Goal: Information Seeking & Learning: Learn about a topic

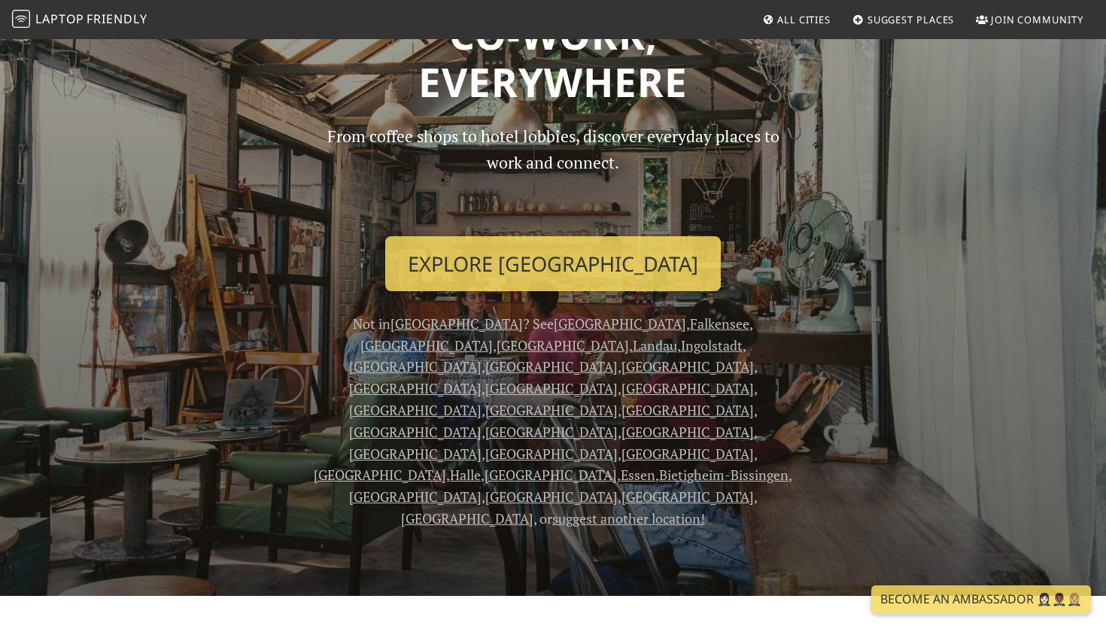
scroll to position [96, 0]
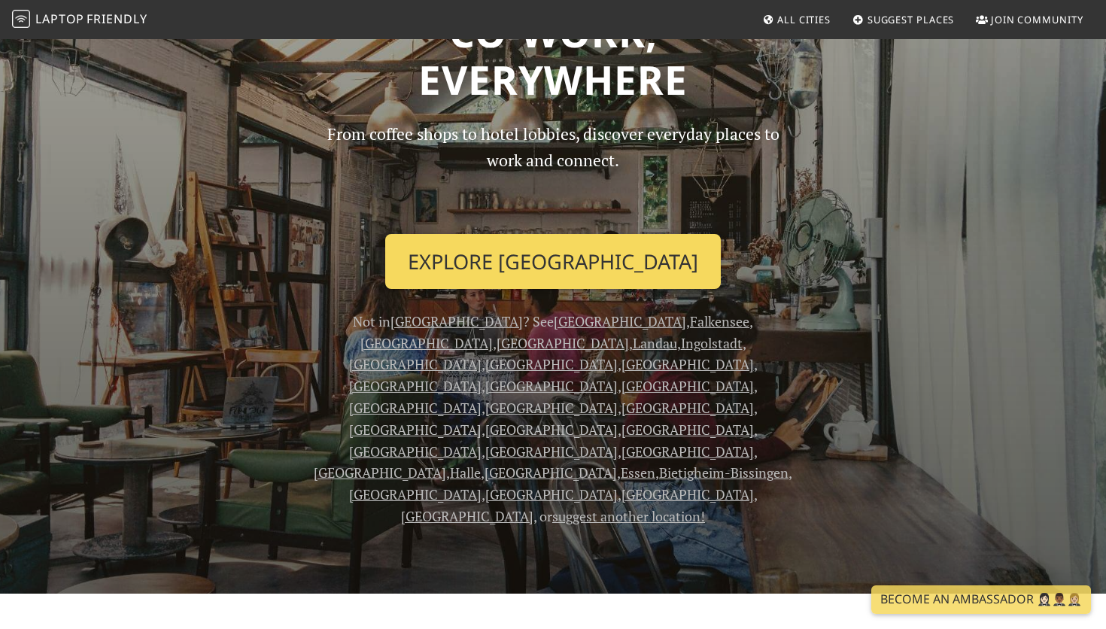
click at [556, 270] on link "Explore Berlin" at bounding box center [553, 262] width 336 height 56
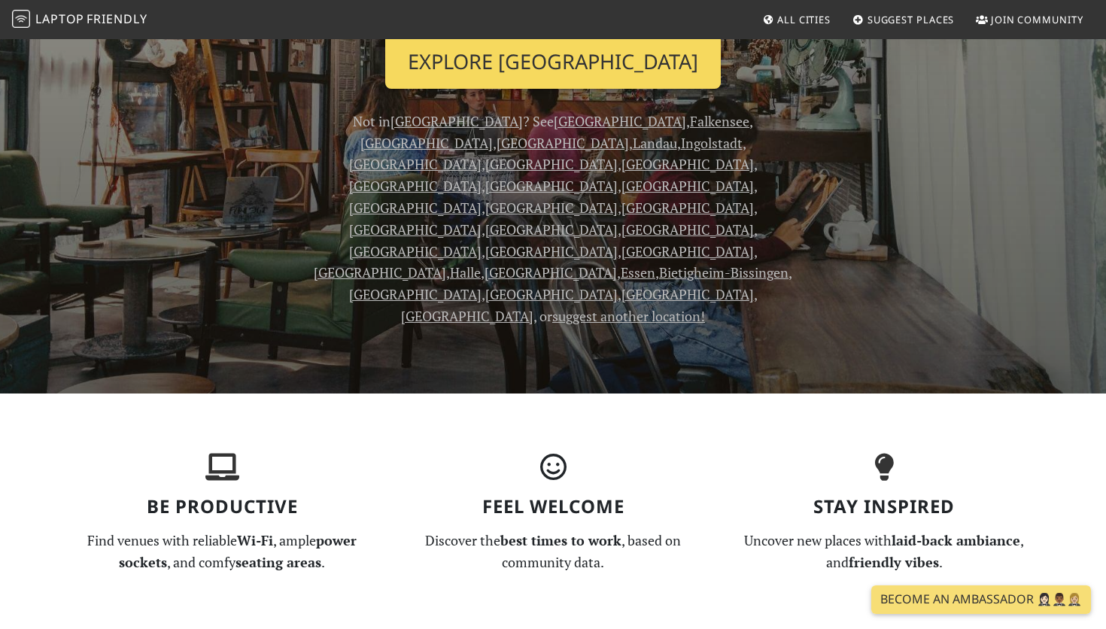
scroll to position [342, 0]
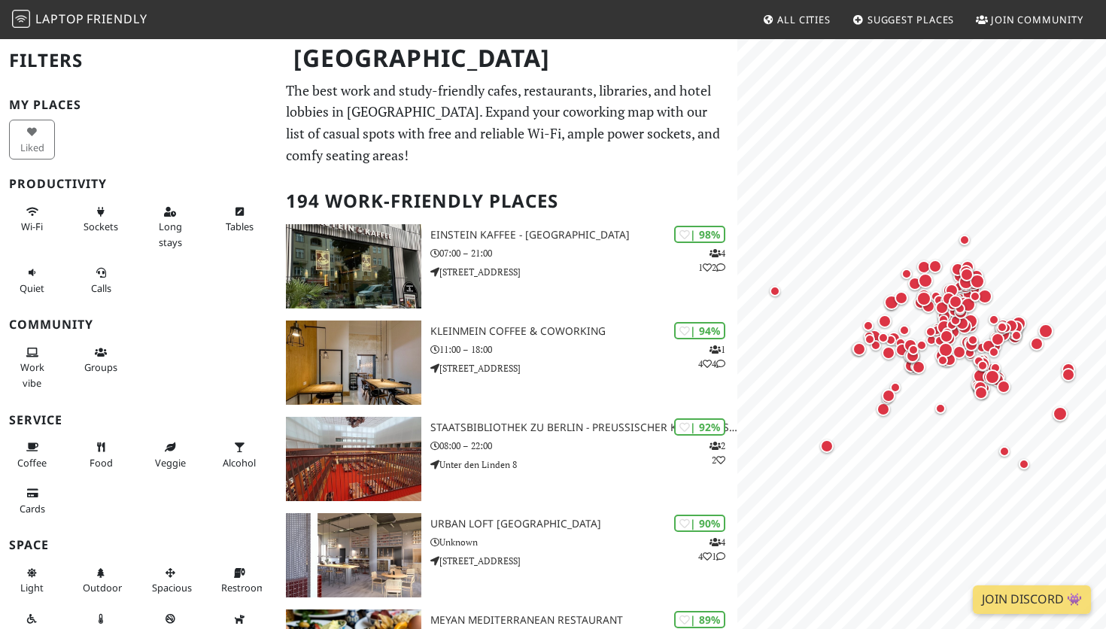
click at [148, 132] on div "Liked" at bounding box center [138, 140] width 277 height 46
click at [157, 117] on div "My Places Liked Productivity Wi-Fi Sockets Long stays Tables Quiet Calls Commun…" at bounding box center [138, 404] width 259 height 613
click at [178, 225] on span "Long stays" at bounding box center [170, 234] width 23 height 29
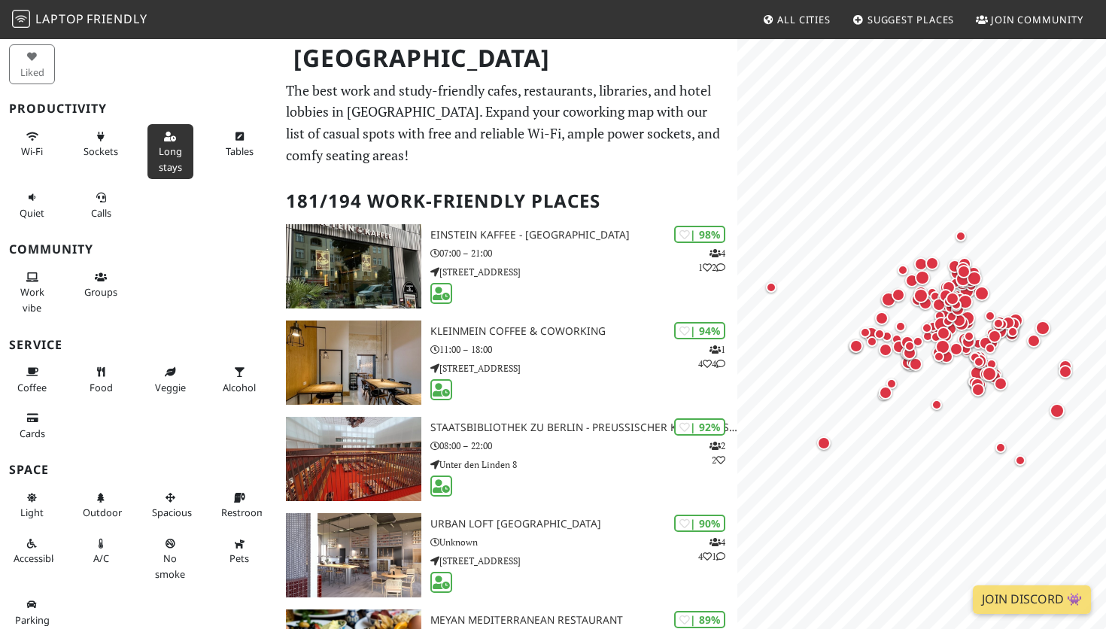
scroll to position [82, 0]
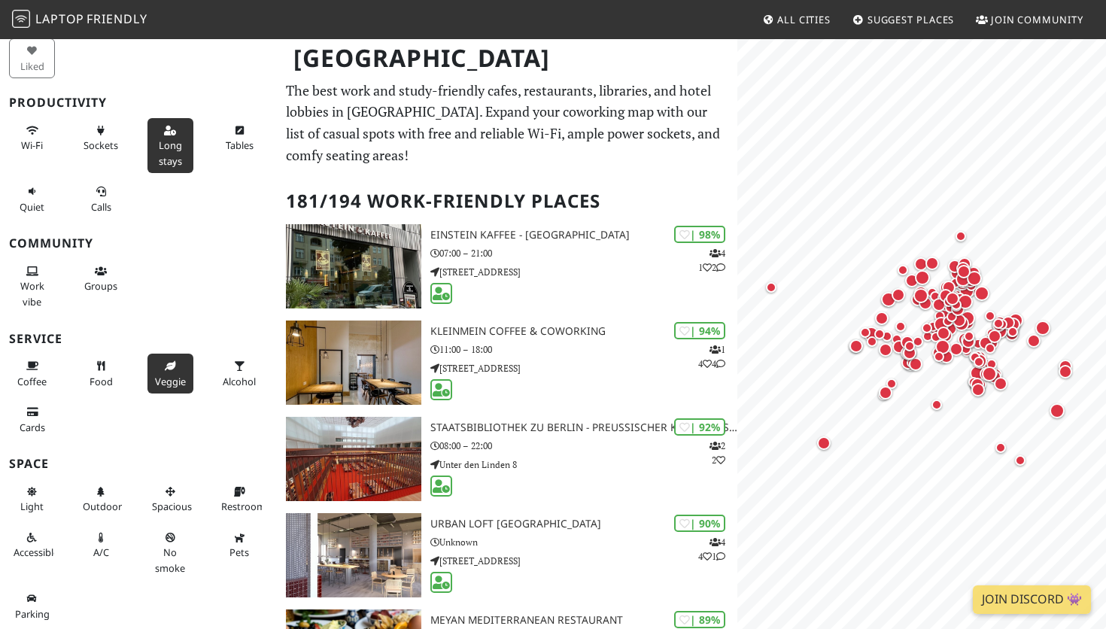
click at [174, 376] on span "Veggie" at bounding box center [170, 382] width 31 height 14
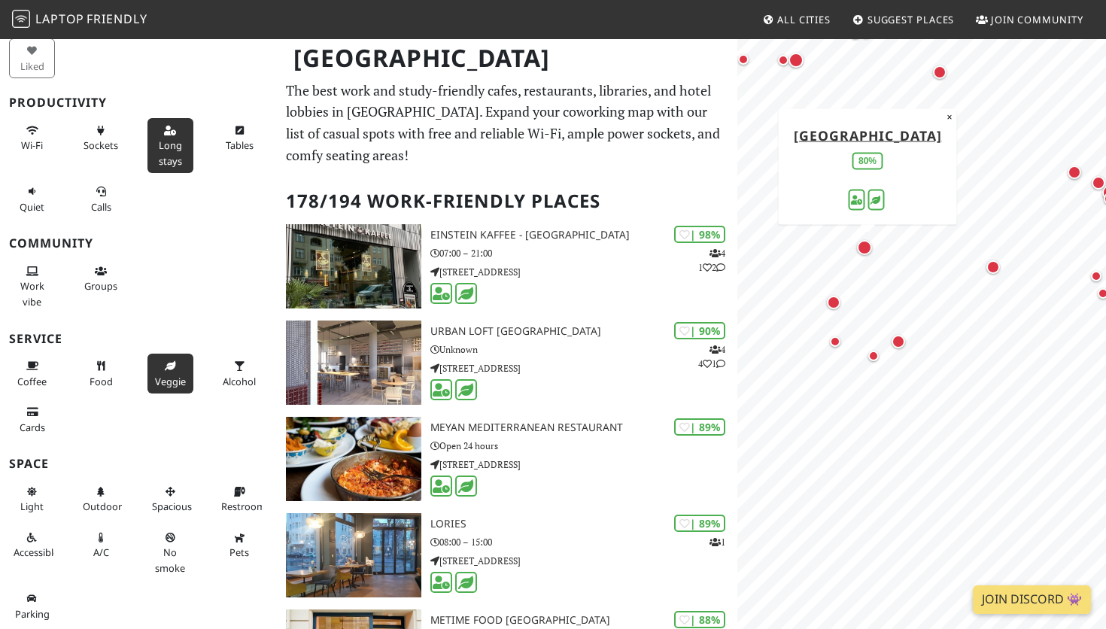
click at [866, 247] on div "Map marker" at bounding box center [864, 247] width 15 height 15
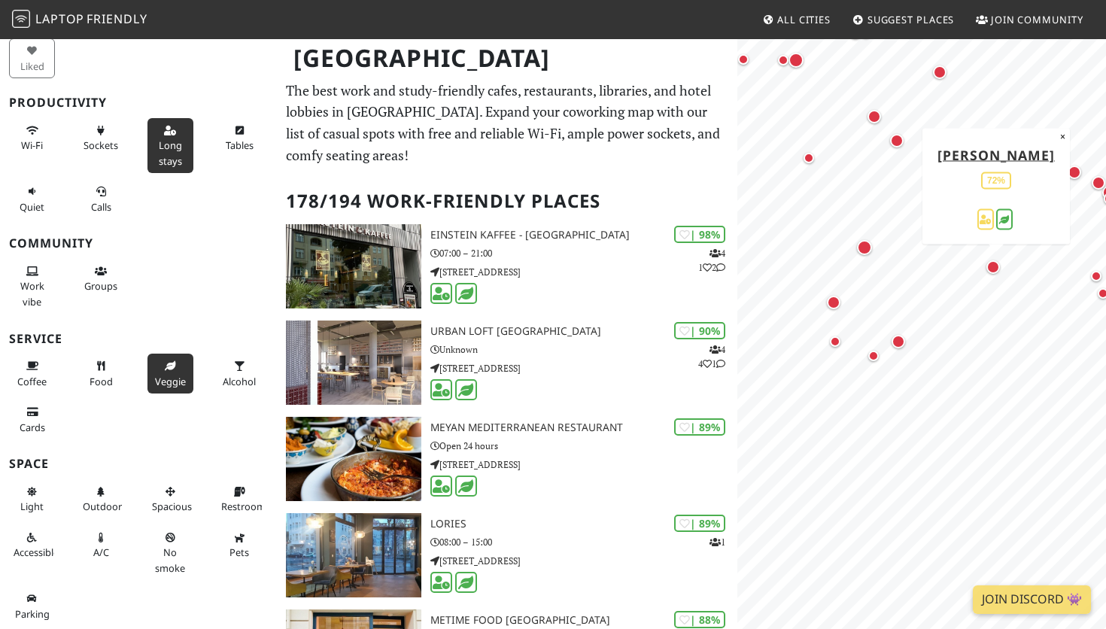
click at [994, 267] on div "Map marker" at bounding box center [994, 267] width 14 height 14
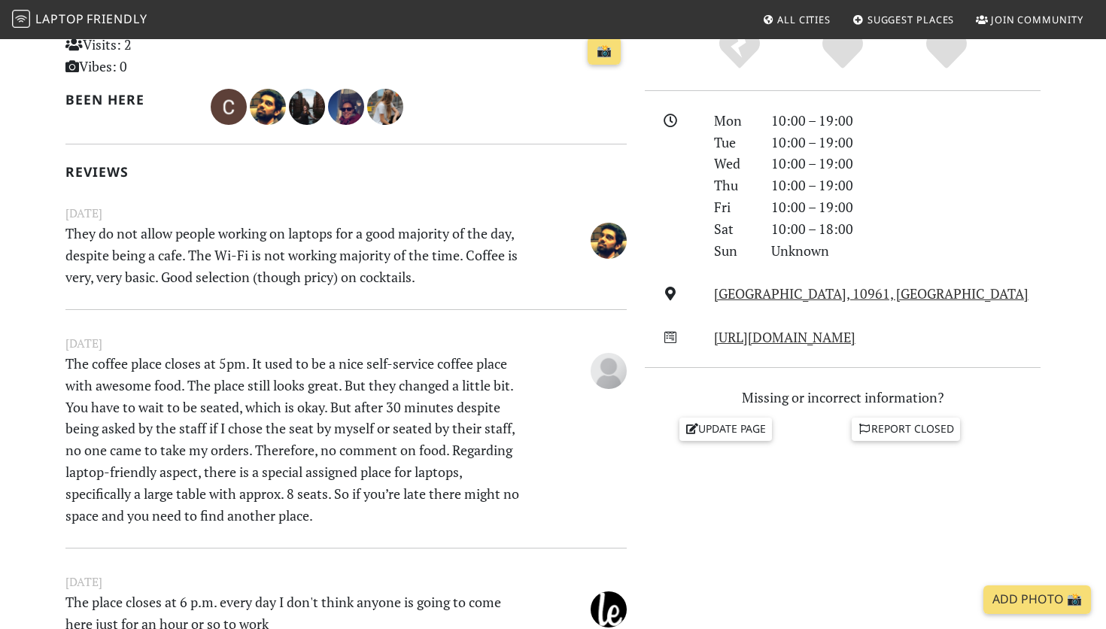
scroll to position [373, 0]
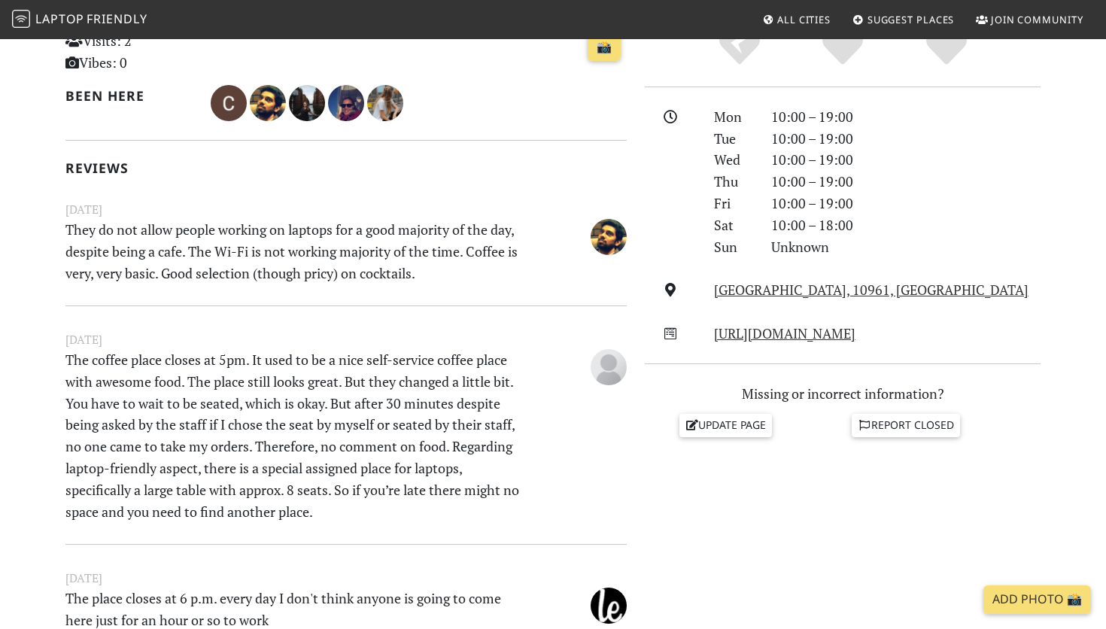
click at [510, 275] on p "They do not allow people working on laptops for a good majority of the day, des…" at bounding box center [297, 251] width 483 height 65
click at [490, 273] on p "They do not allow people working on laptops for a good majority of the day, des…" at bounding box center [297, 251] width 483 height 65
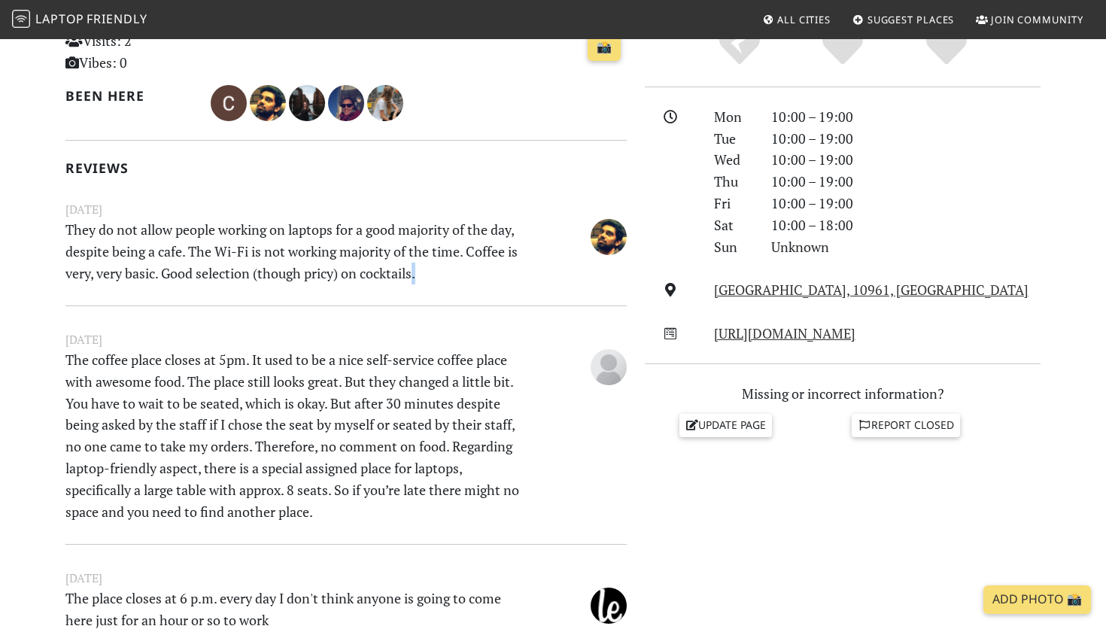
click at [490, 273] on p "They do not allow people working on laptops for a good majority of the day, des…" at bounding box center [297, 251] width 483 height 65
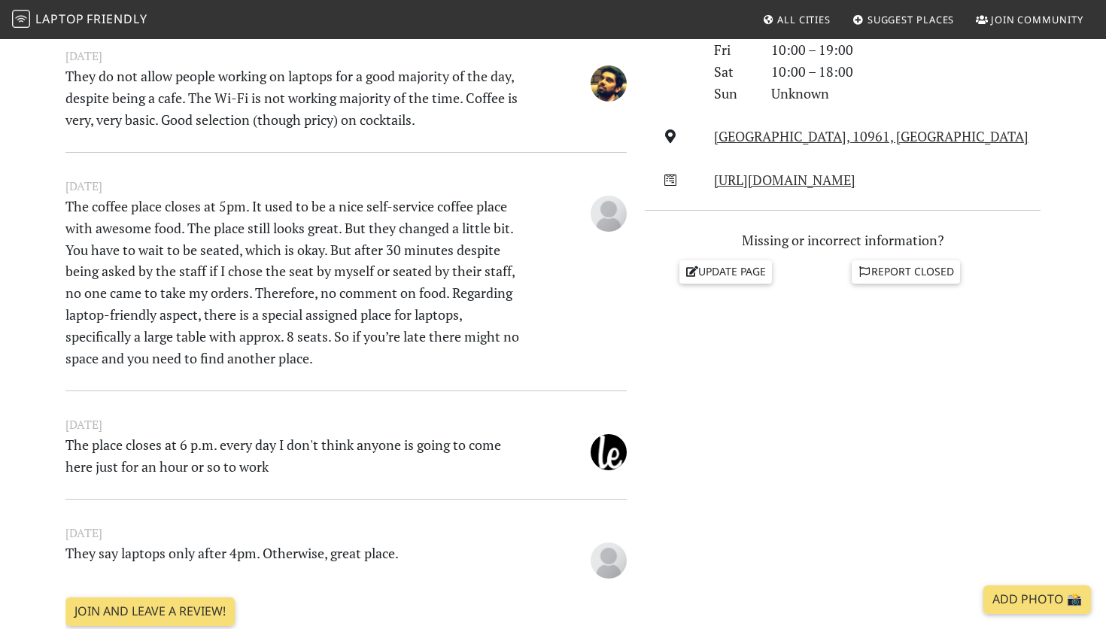
scroll to position [527, 0]
click at [490, 273] on p "The coffee place closes at 5pm. It used to be a nice self-service coffee place …" at bounding box center [297, 281] width 483 height 173
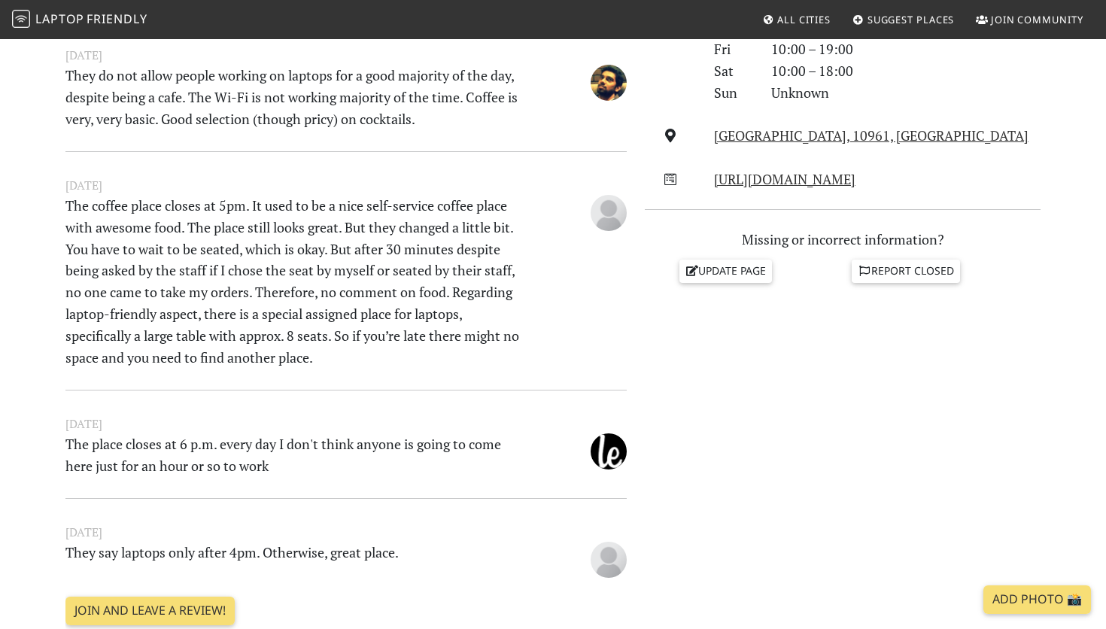
click at [432, 357] on p "The coffee place closes at 5pm. It used to be a nice self-service coffee place …" at bounding box center [297, 281] width 483 height 173
click at [419, 352] on p "The coffee place closes at 5pm. It used to be a nice self-service coffee place …" at bounding box center [297, 281] width 483 height 173
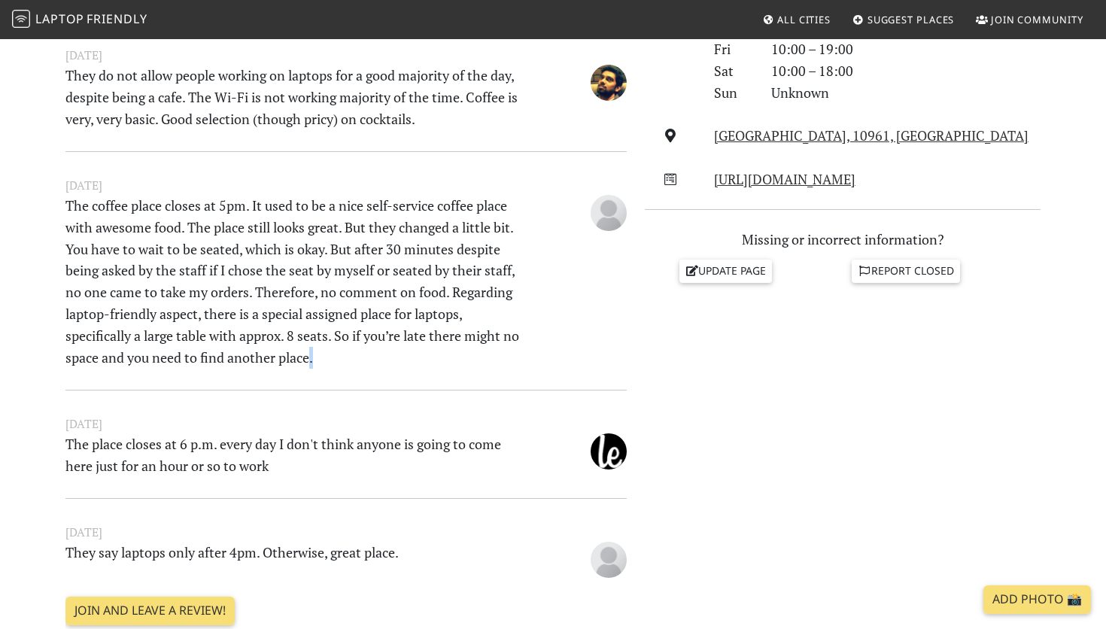
click at [419, 352] on p "The coffee place closes at 5pm. It used to be a nice self-service coffee place …" at bounding box center [297, 281] width 483 height 173
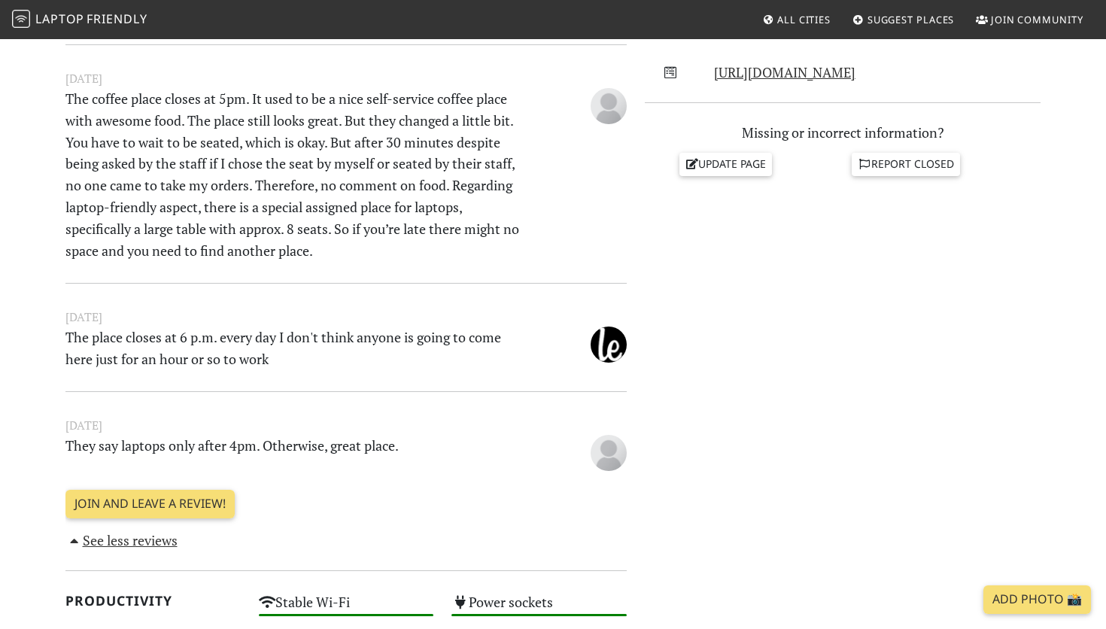
scroll to position [638, 0]
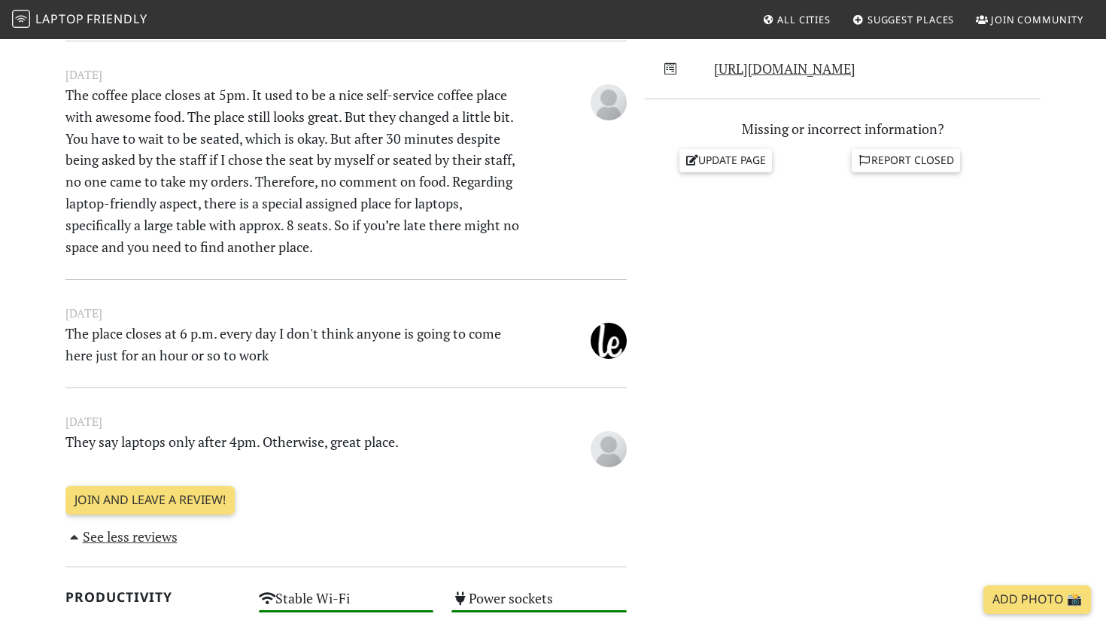
click at [419, 352] on p "The place closes at 6 p.m. every day I don't think anyone is going to come here…" at bounding box center [297, 345] width 483 height 44
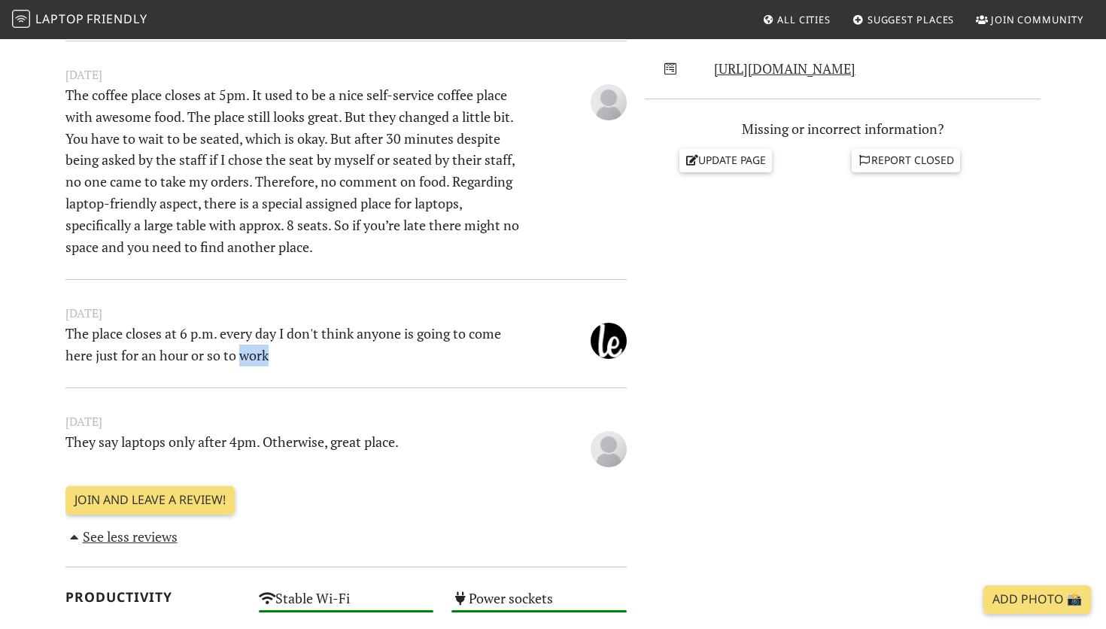
click at [419, 352] on p "The place closes at 6 p.m. every day I don't think anyone is going to come here…" at bounding box center [297, 345] width 483 height 44
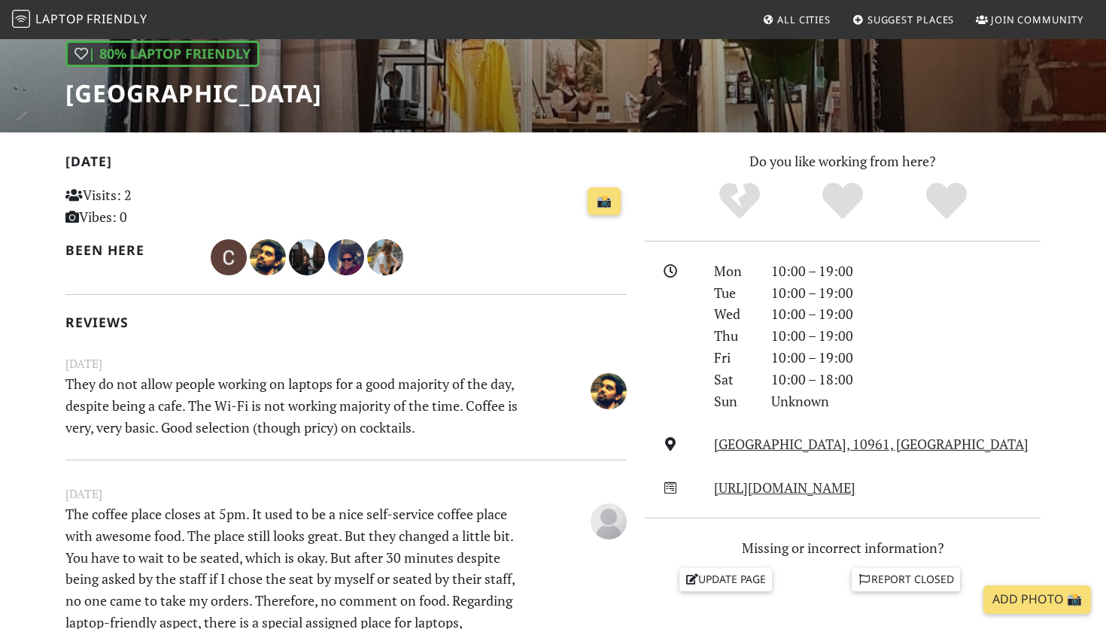
scroll to position [0, 0]
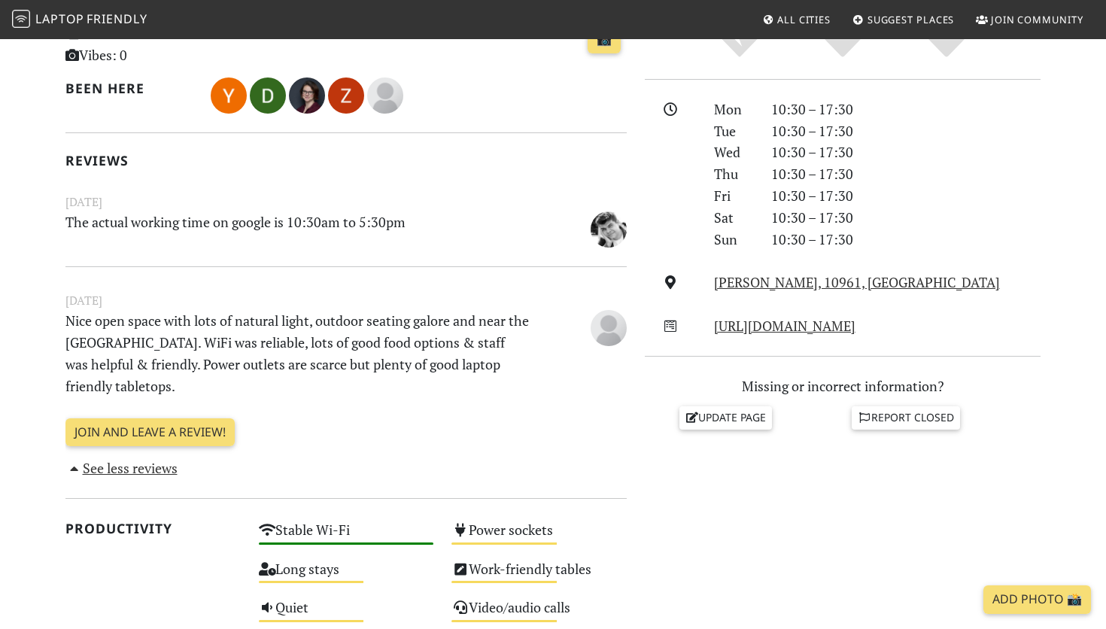
scroll to position [381, 0]
click at [319, 387] on p "Nice open space with lots of natural light, outdoor seating galore and near the…" at bounding box center [297, 352] width 483 height 87
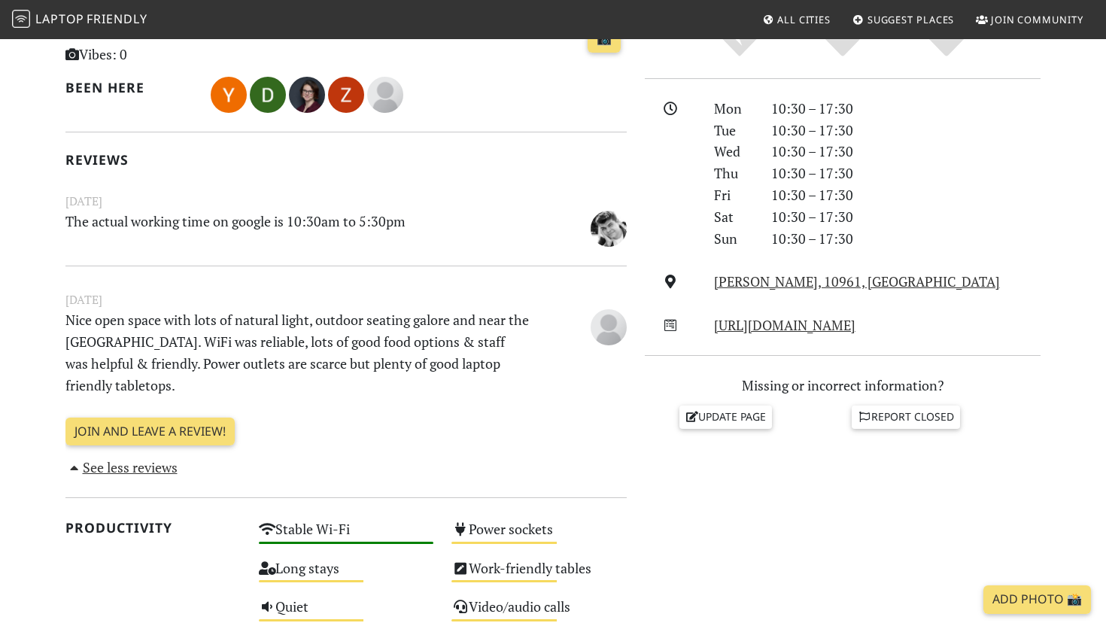
click at [319, 387] on p "Nice open space with lots of natural light, outdoor seating galore and near the…" at bounding box center [297, 352] width 483 height 87
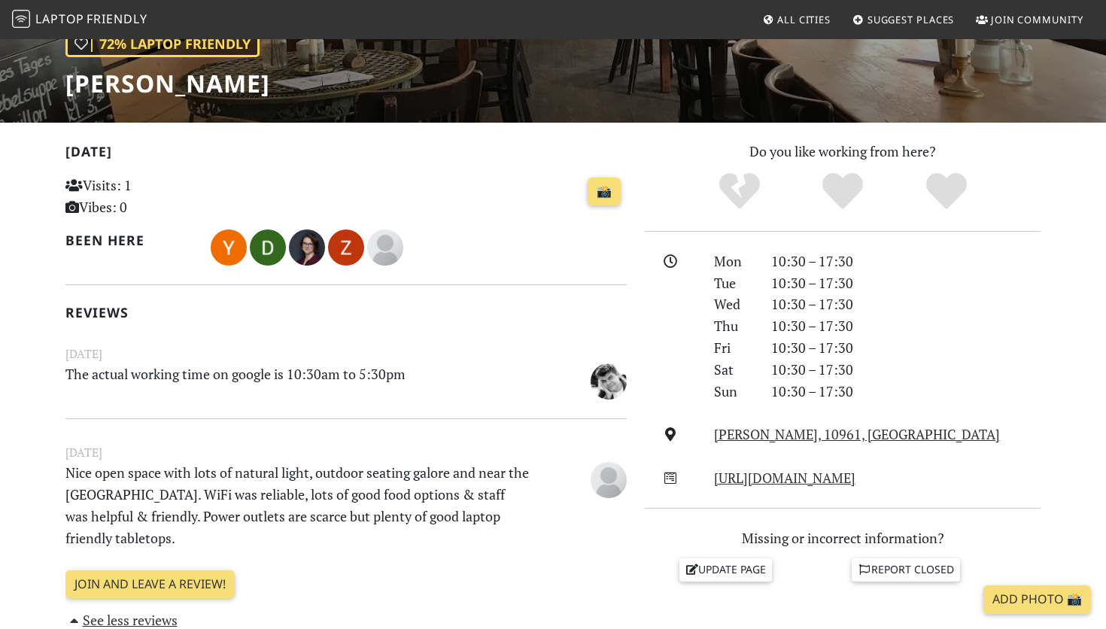
scroll to position [229, 0]
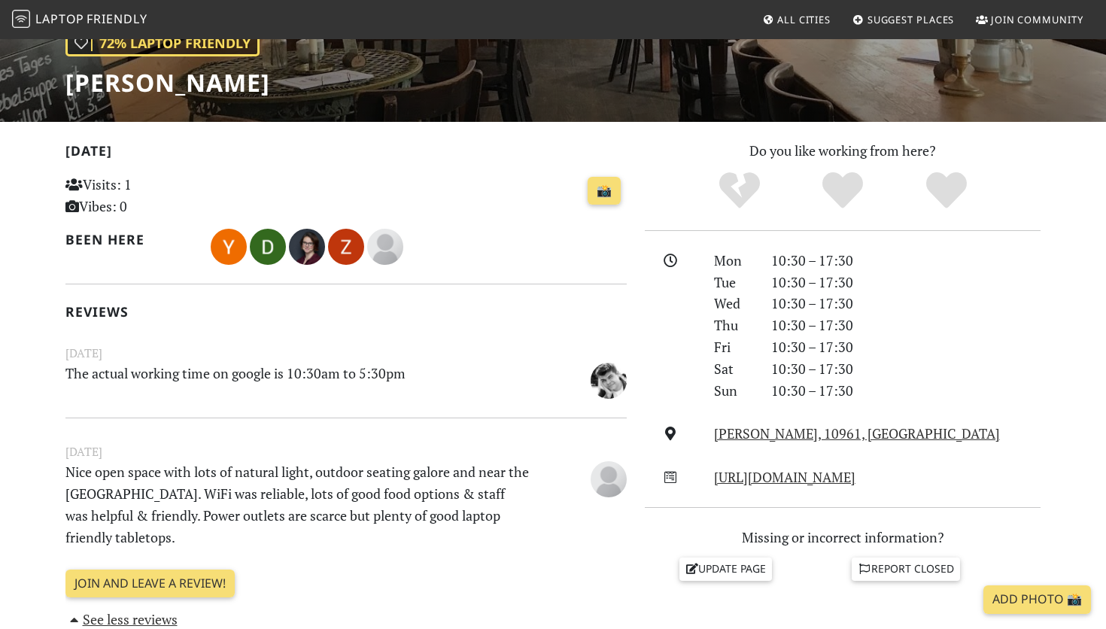
click at [327, 373] on p "The actual working time on google is 10:30am to 5:30pm" at bounding box center [297, 380] width 483 height 34
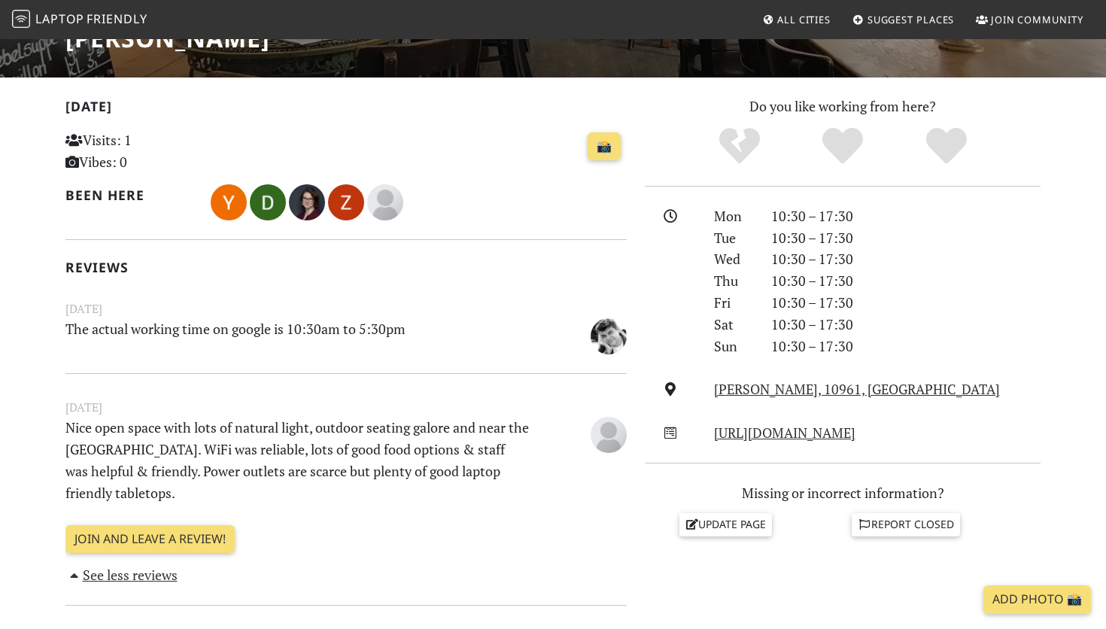
scroll to position [0, 0]
